Goal: Information Seeking & Learning: Learn about a topic

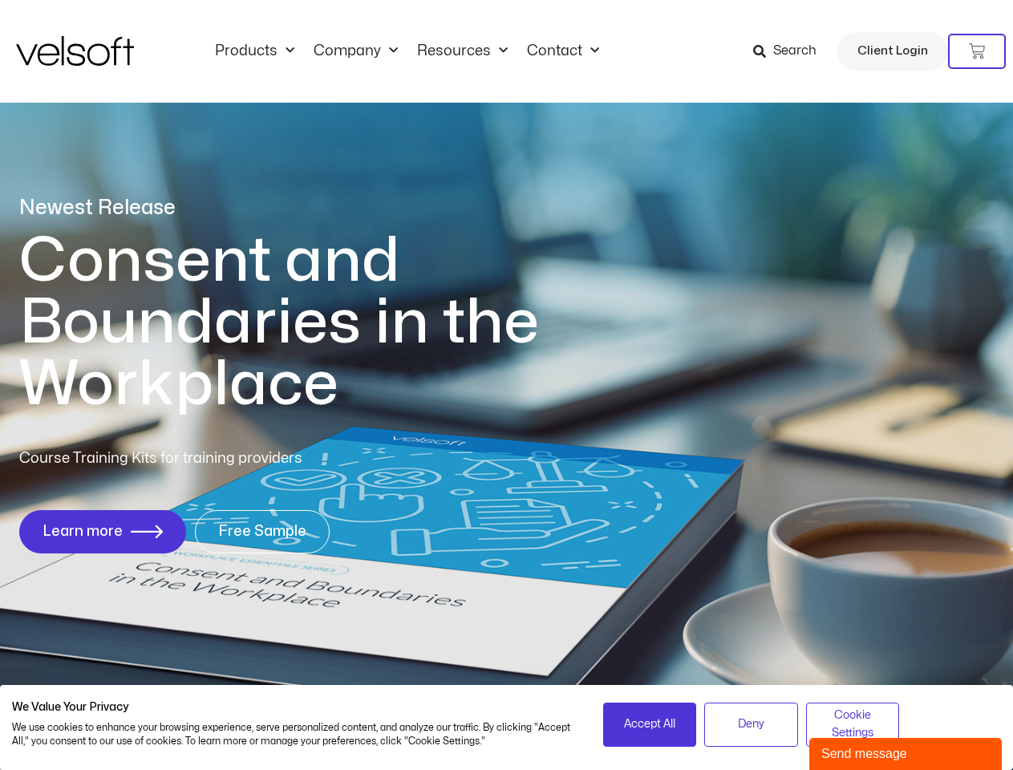
click at [506, 385] on h1 "Consent and Boundaries in the Workplace" at bounding box center [312, 322] width 586 height 185
click at [977, 51] on icon at bounding box center [977, 51] width 16 height 16
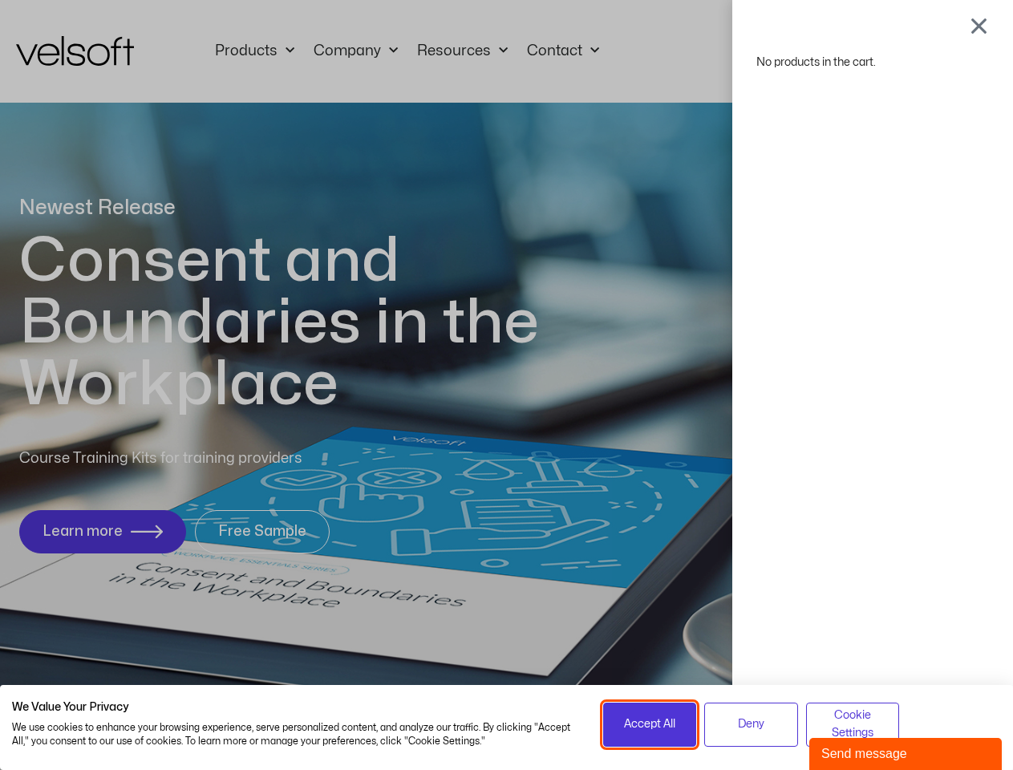
click at [650, 725] on span "Accept All" at bounding box center [649, 725] width 51 height 18
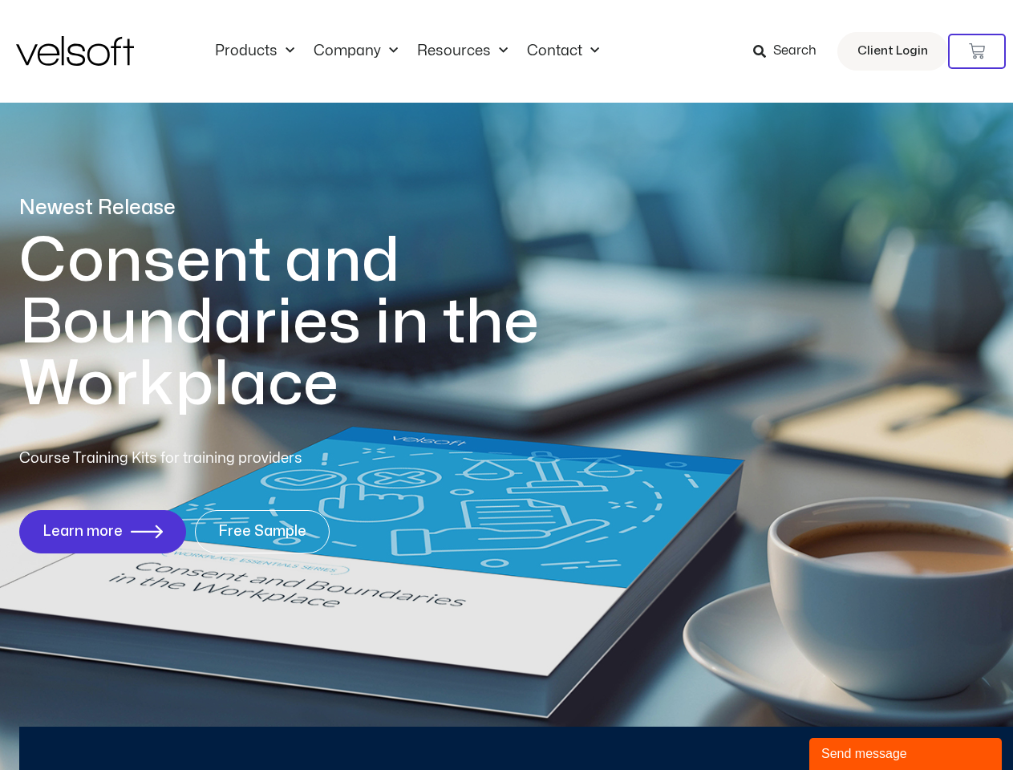
click at [507, 385] on div "No products in the cart." at bounding box center [507, 385] width 0 height 0
click at [906, 754] on div "Send message" at bounding box center [906, 754] width 169 height 19
